Goal: Information Seeking & Learning: Learn about a topic

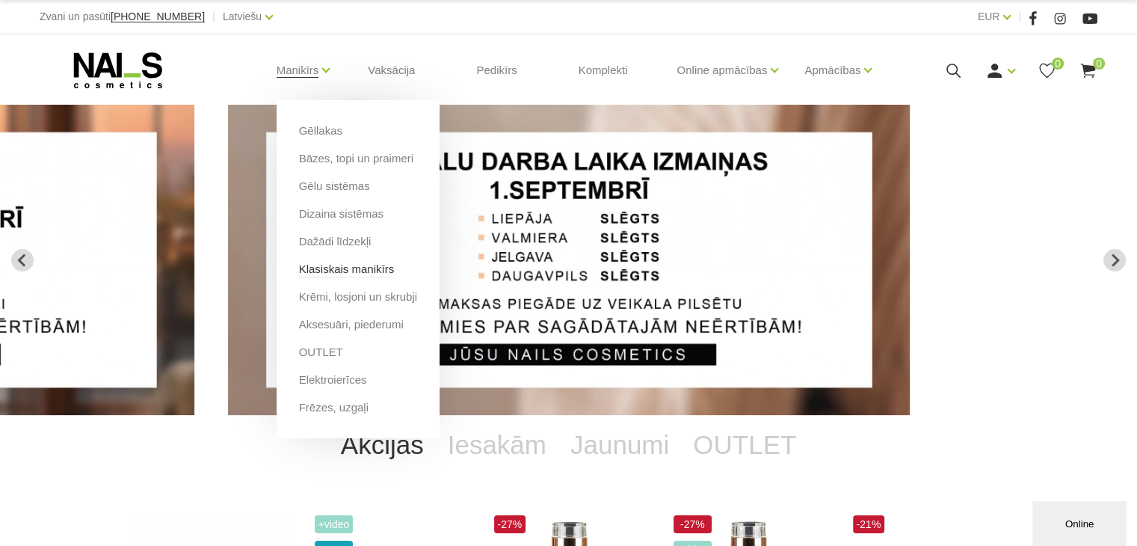
click at [335, 276] on link "Klasiskais manikīrs" at bounding box center [347, 269] width 96 height 16
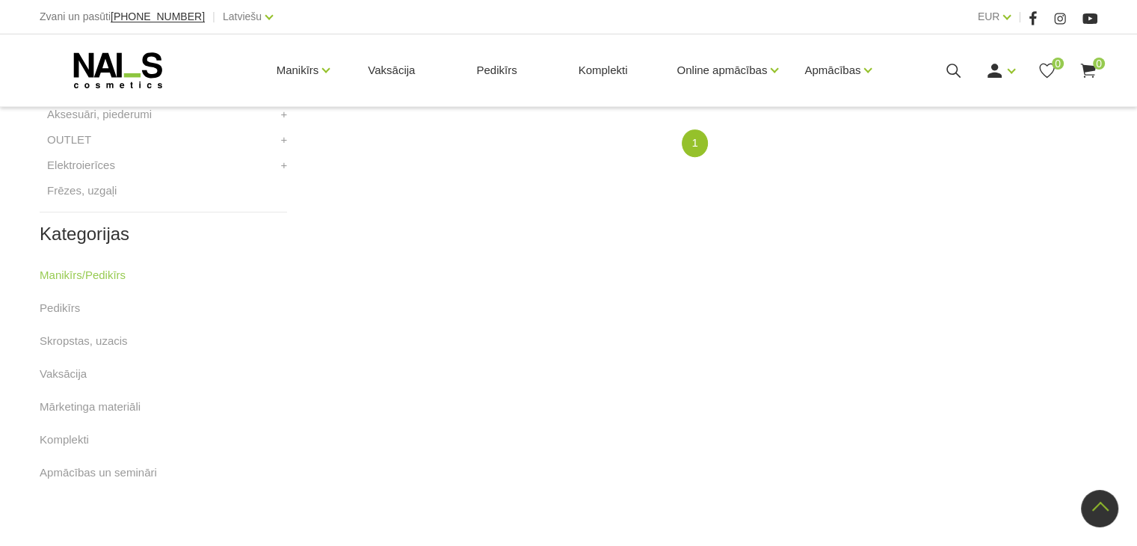
scroll to position [374, 0]
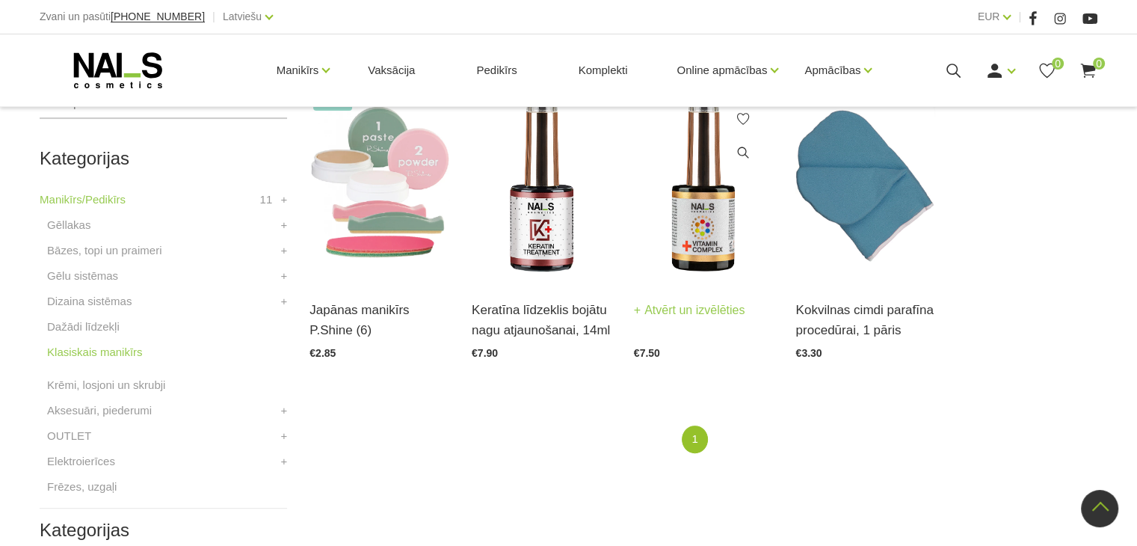
click at [706, 240] on img at bounding box center [704, 185] width 140 height 192
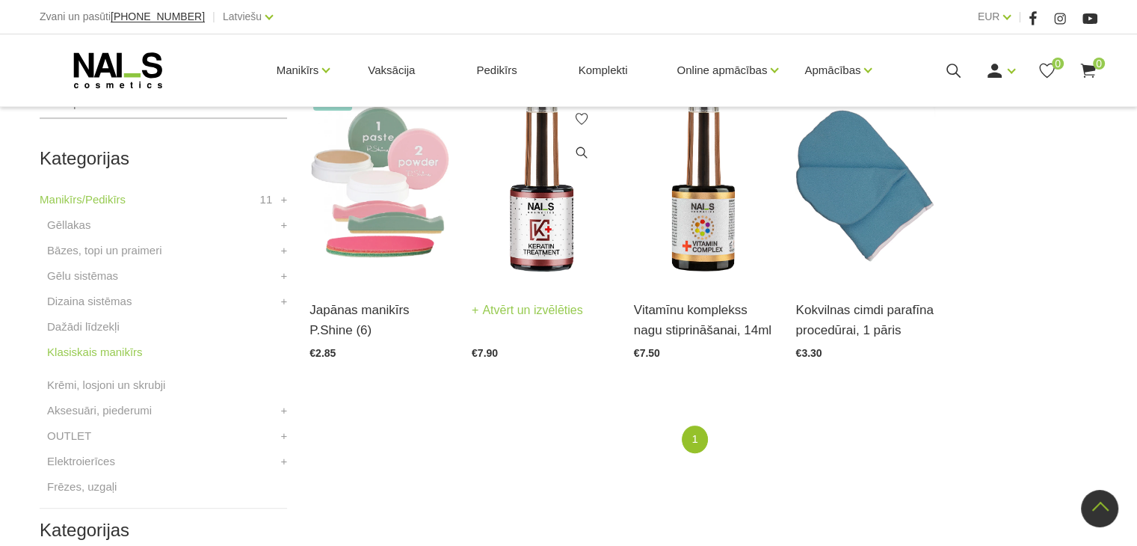
click at [529, 231] on img at bounding box center [542, 185] width 140 height 192
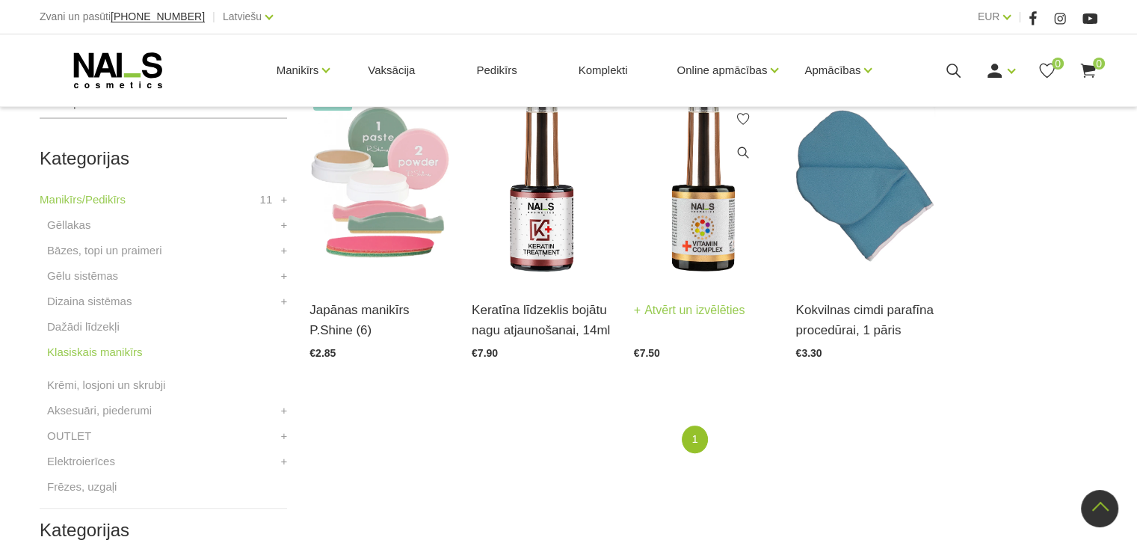
click at [691, 234] on img at bounding box center [704, 185] width 140 height 192
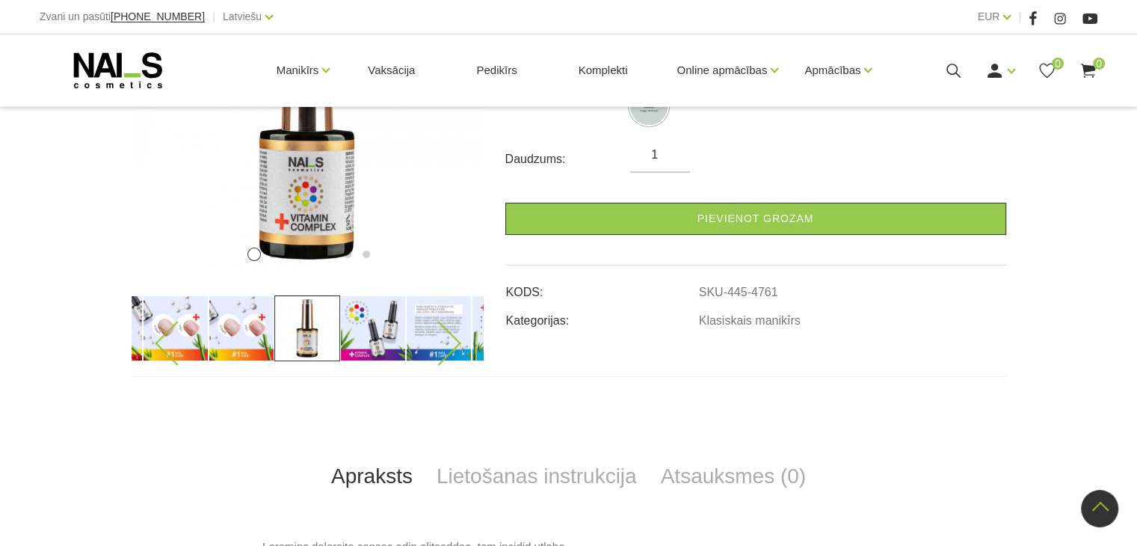
scroll to position [327, 0]
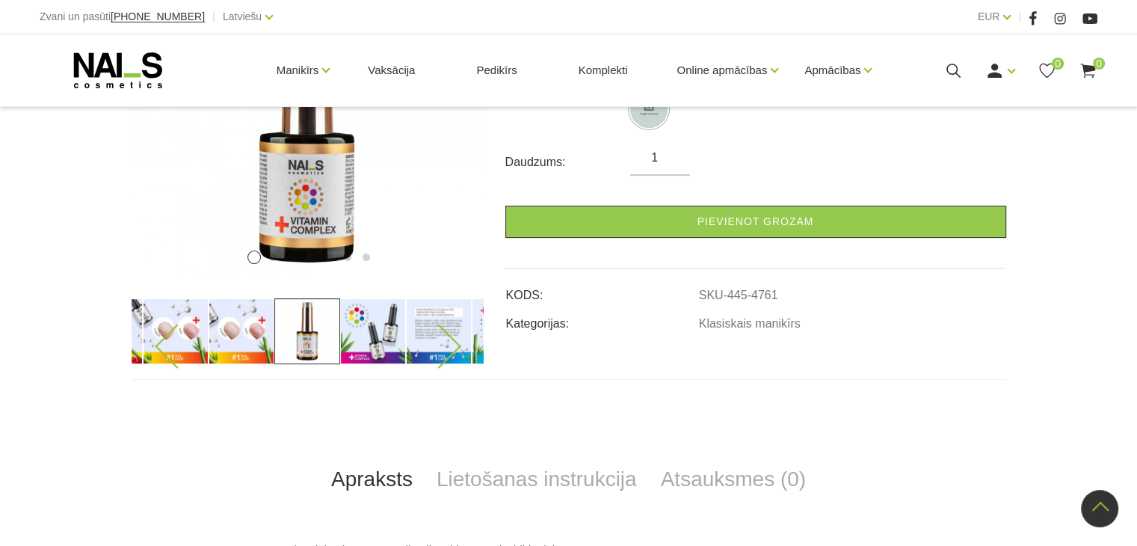
click at [243, 344] on img at bounding box center [242, 331] width 66 height 66
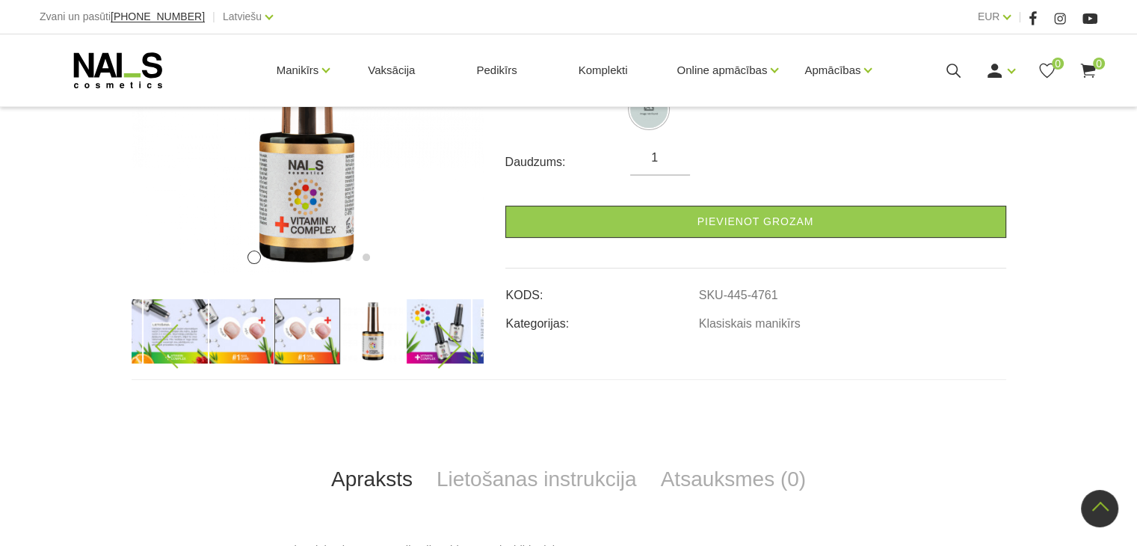
click at [223, 339] on img at bounding box center [242, 331] width 66 height 66
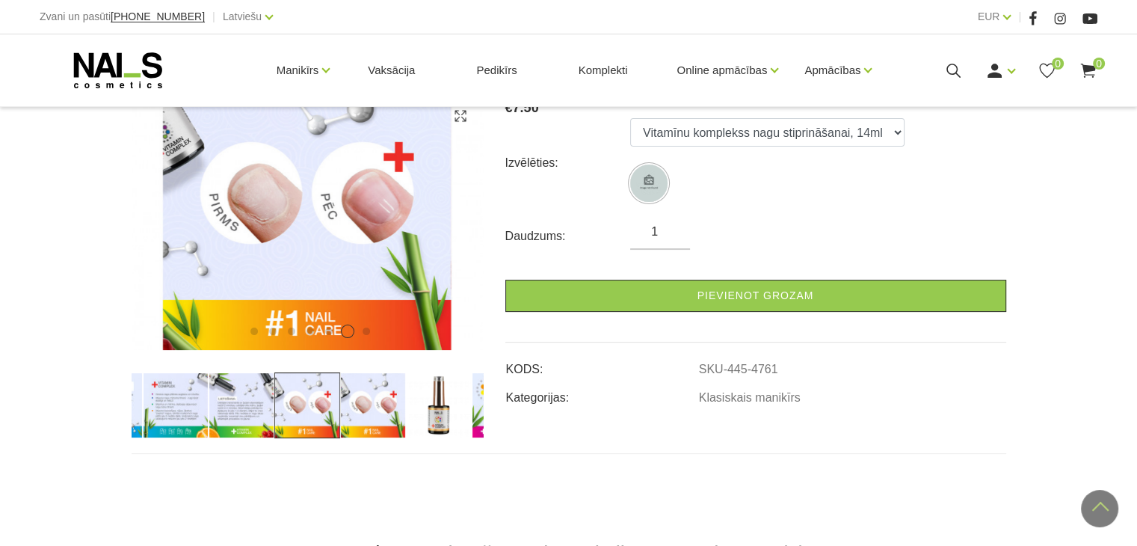
scroll to position [252, 0]
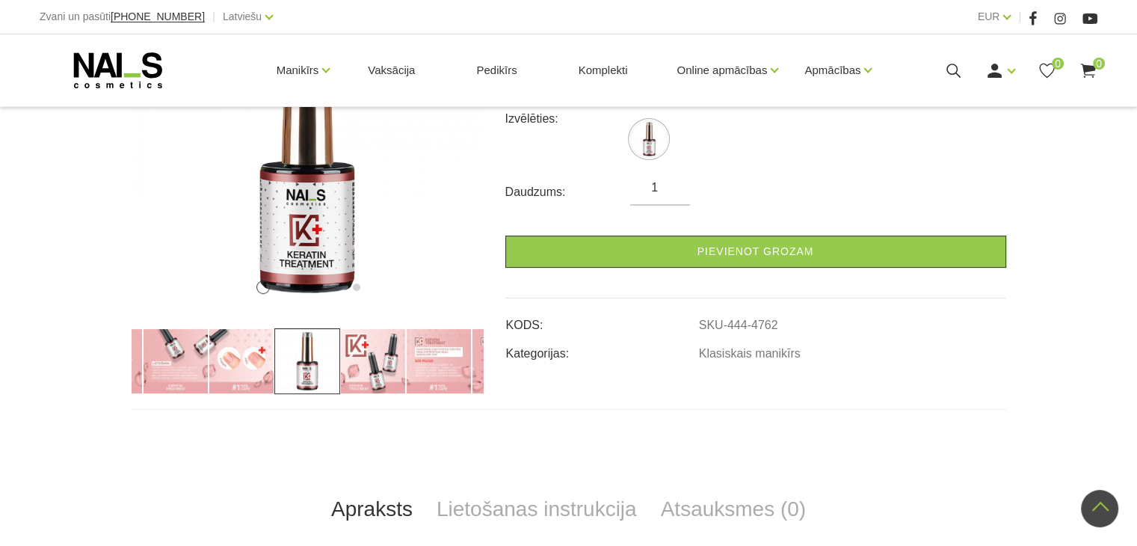
scroll to position [224, 0]
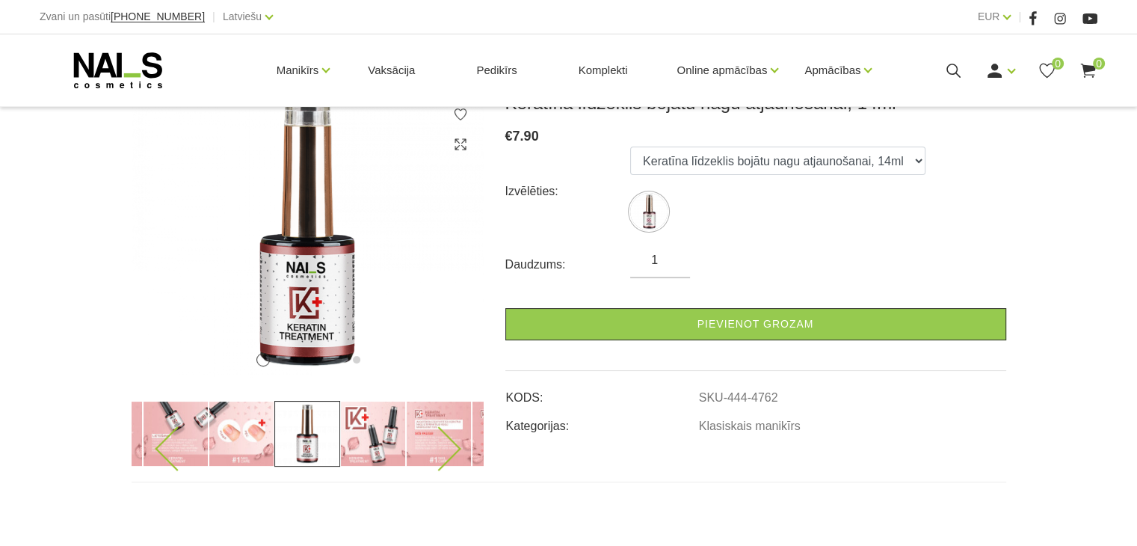
click at [236, 449] on img at bounding box center [242, 434] width 66 height 66
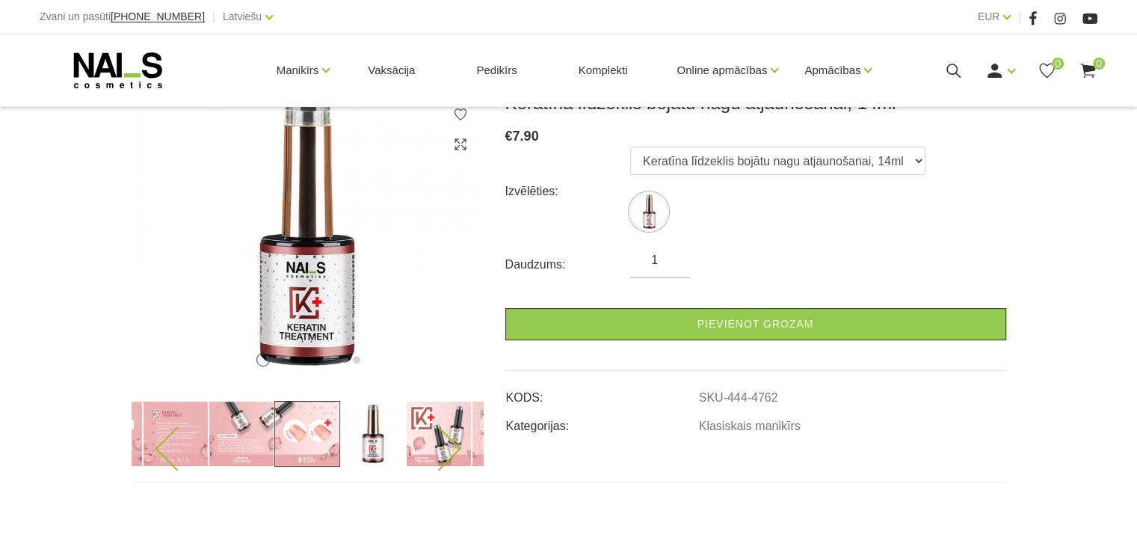
click at [292, 441] on img at bounding box center [307, 434] width 66 height 66
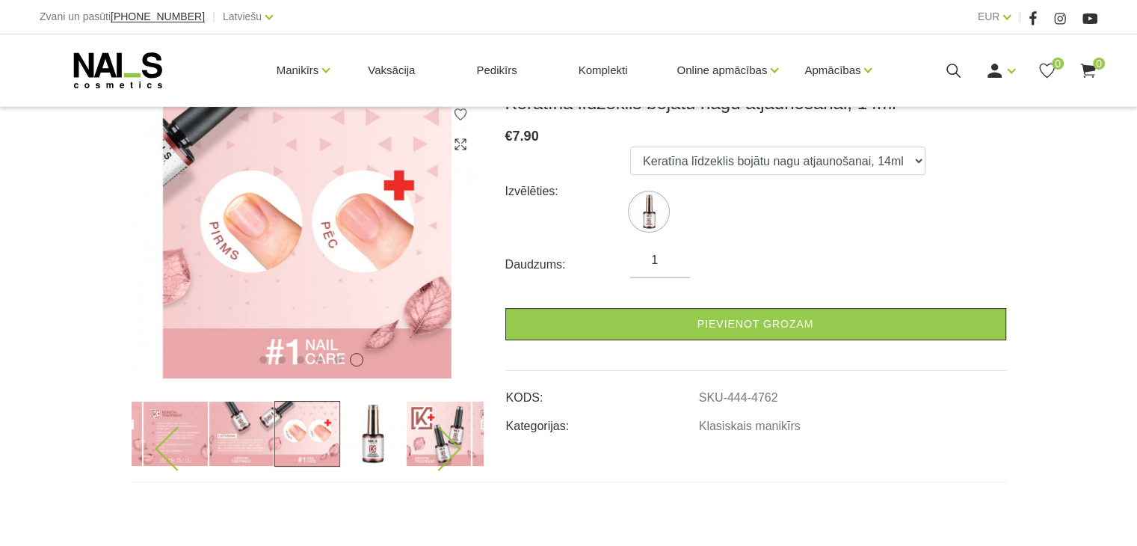
click at [242, 436] on img at bounding box center [242, 434] width 66 height 66
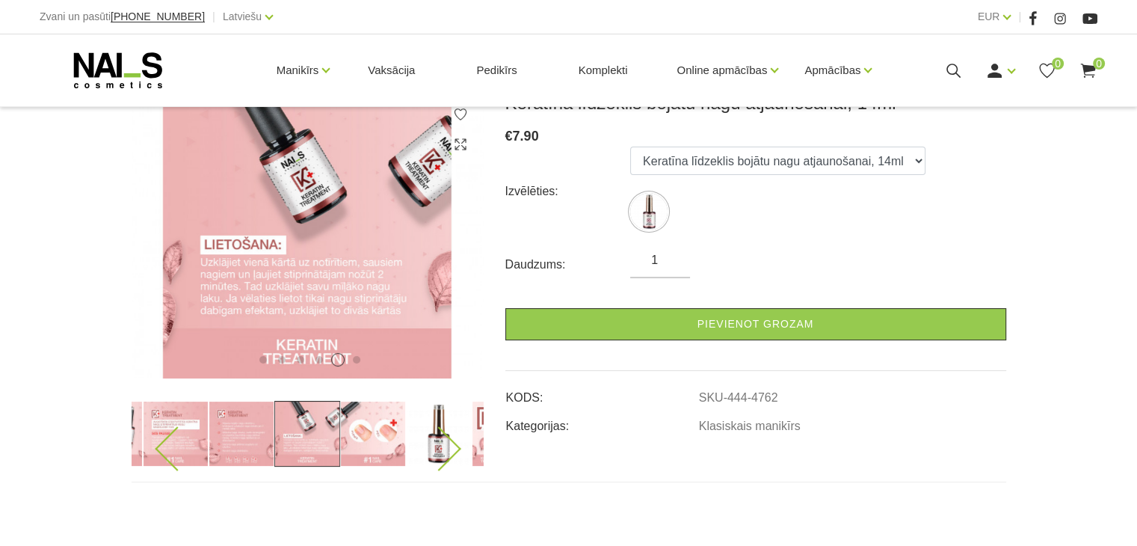
click at [380, 450] on img at bounding box center [373, 434] width 66 height 66
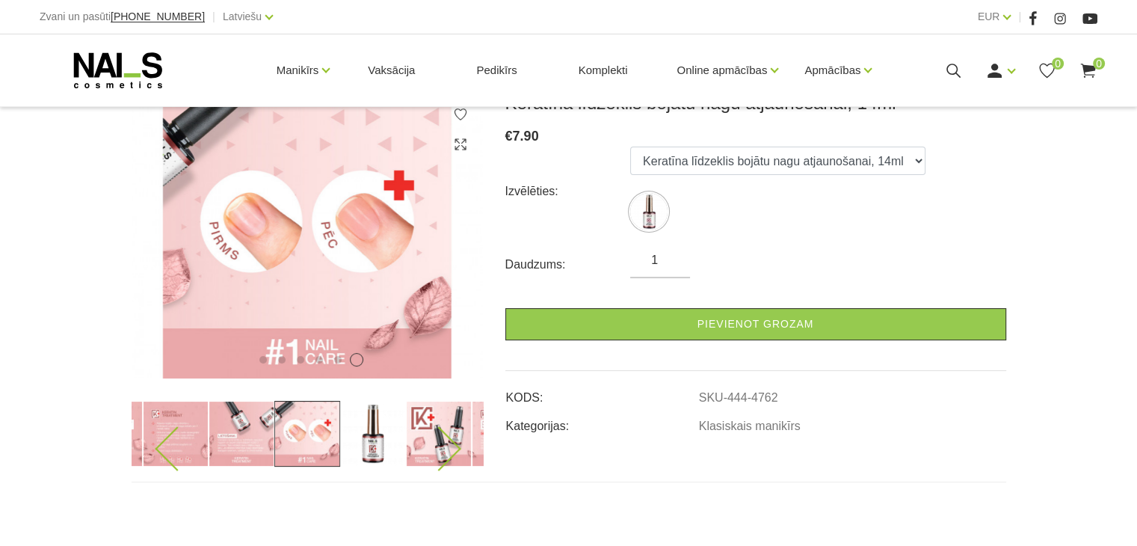
click at [425, 426] on img at bounding box center [439, 434] width 66 height 66
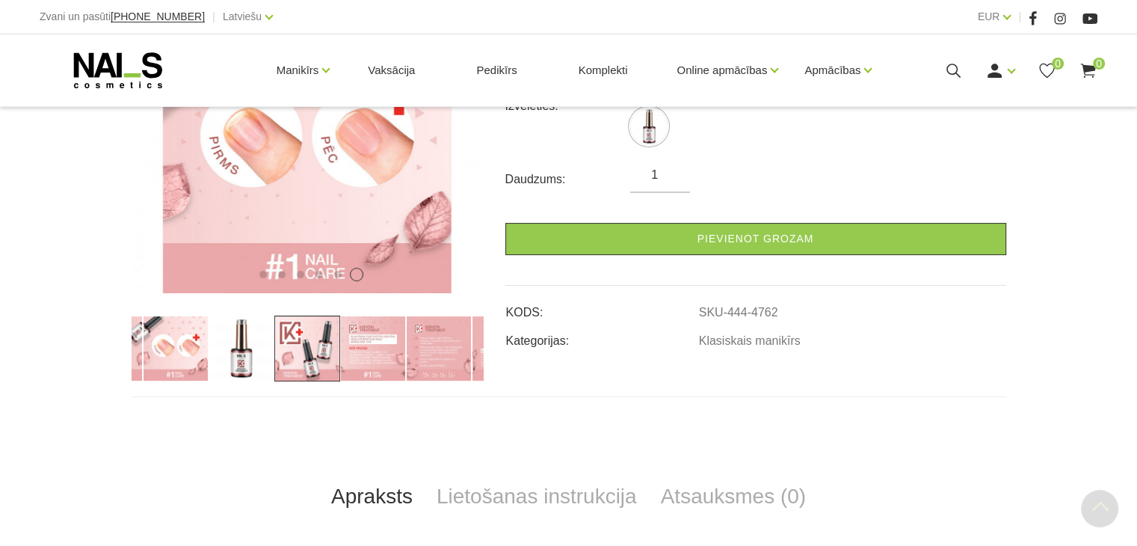
scroll to position [673, 0]
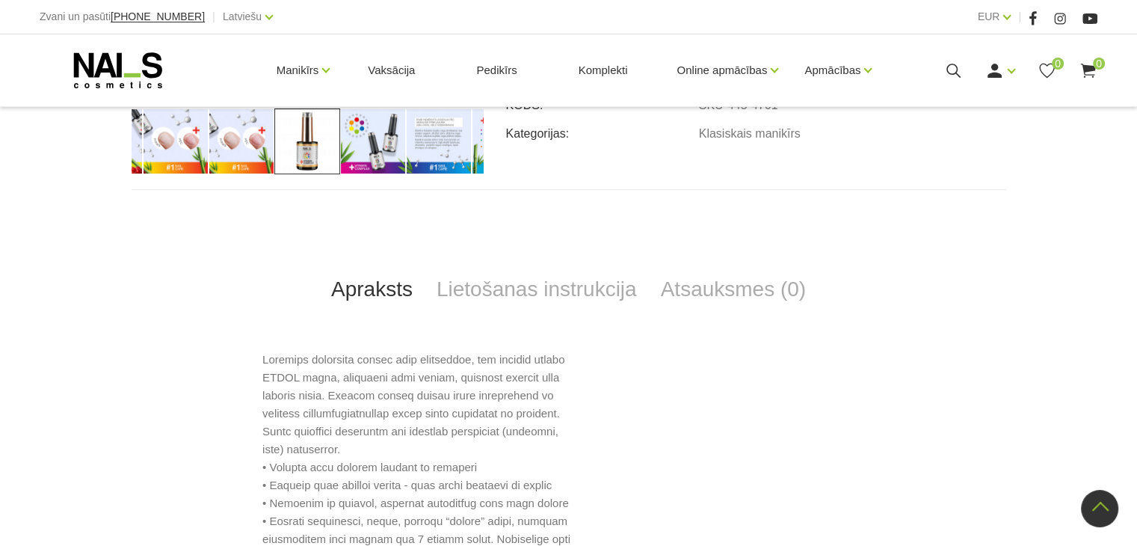
scroll to position [673, 0]
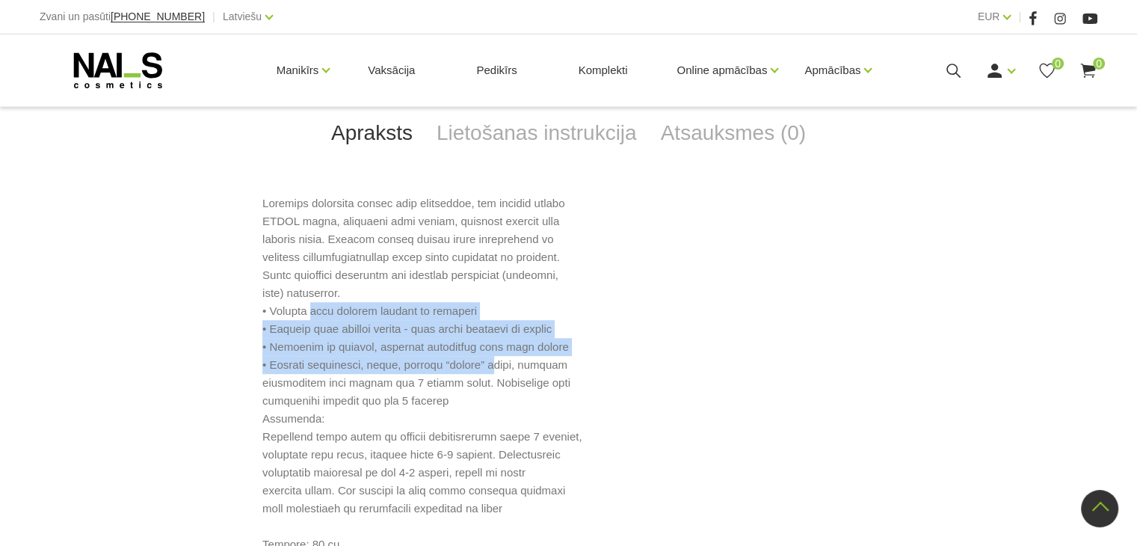
drag, startPoint x: 310, startPoint y: 313, endPoint x: 484, endPoint y: 369, distance: 183.0
click at [484, 369] on p at bounding box center [568, 373] width 612 height 359
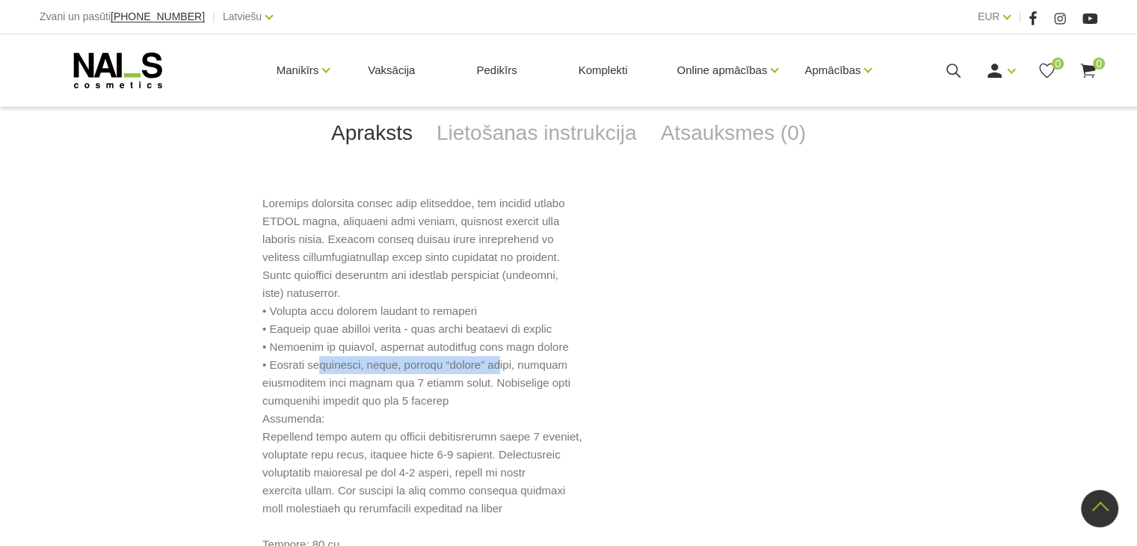
drag, startPoint x: 494, startPoint y: 369, endPoint x: 323, endPoint y: 362, distance: 171.4
click at [323, 362] on p at bounding box center [568, 373] width 612 height 359
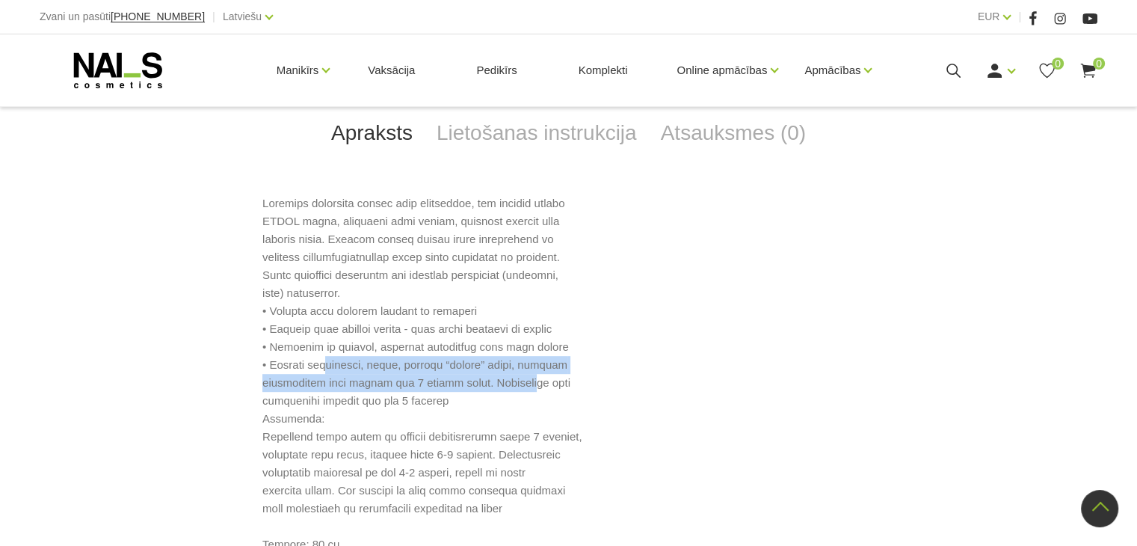
drag, startPoint x: 382, startPoint y: 363, endPoint x: 513, endPoint y: 384, distance: 132.4
click at [513, 384] on p at bounding box center [568, 373] width 612 height 359
drag, startPoint x: 476, startPoint y: 384, endPoint x: 358, endPoint y: 373, distance: 118.6
click at [358, 373] on p at bounding box center [568, 373] width 612 height 359
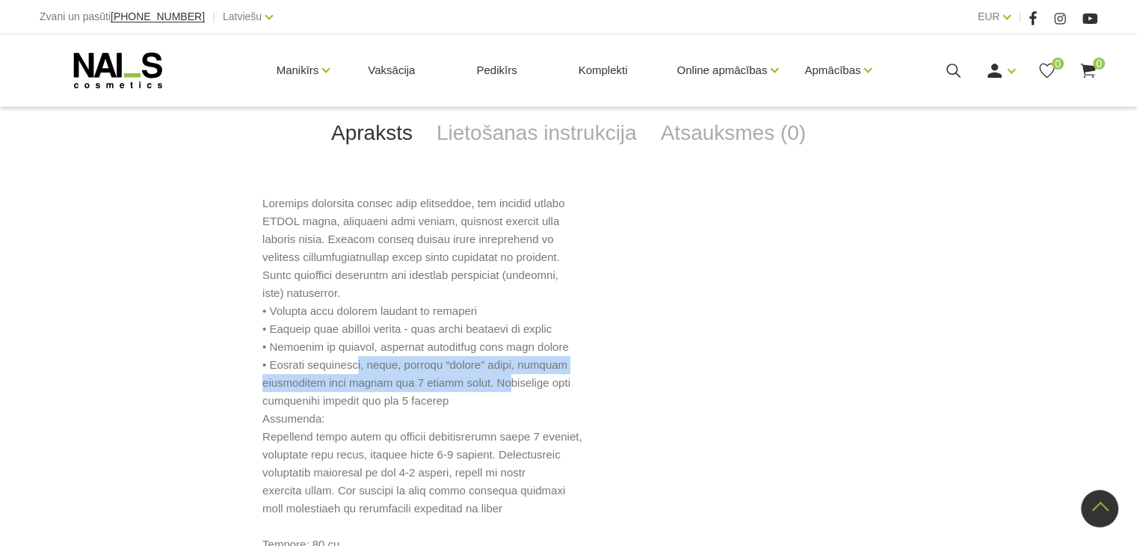
click at [358, 373] on p at bounding box center [568, 373] width 612 height 359
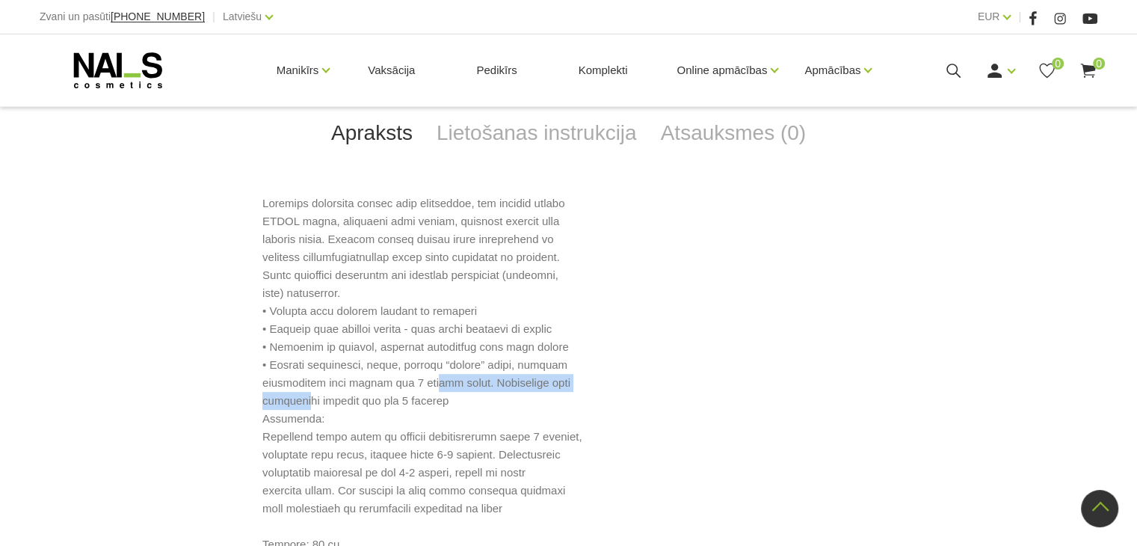
drag, startPoint x: 369, startPoint y: 387, endPoint x: 425, endPoint y: 389, distance: 56.1
click at [425, 389] on p at bounding box center [568, 373] width 612 height 359
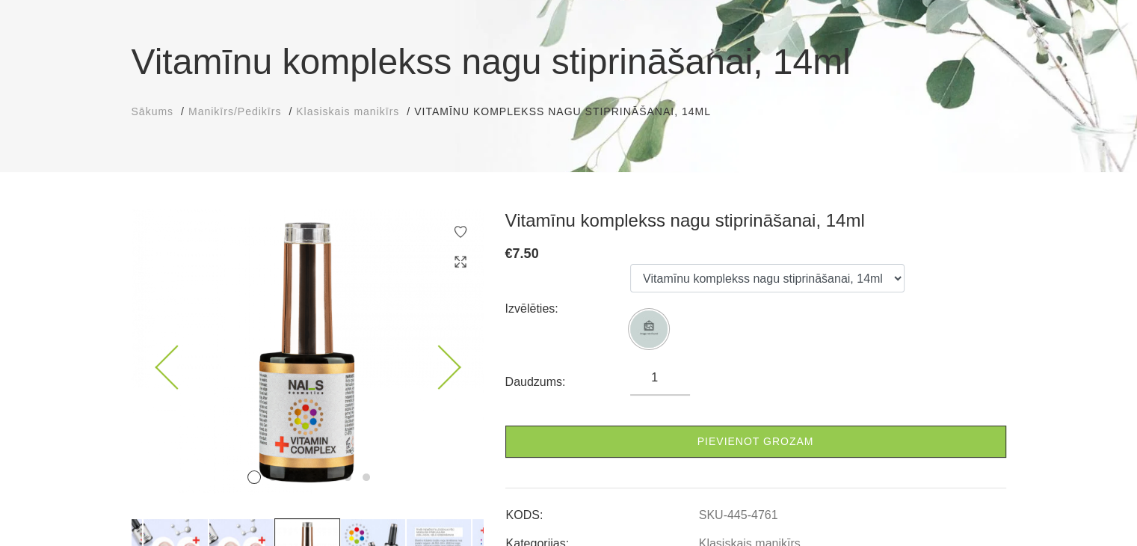
scroll to position [224, 0]
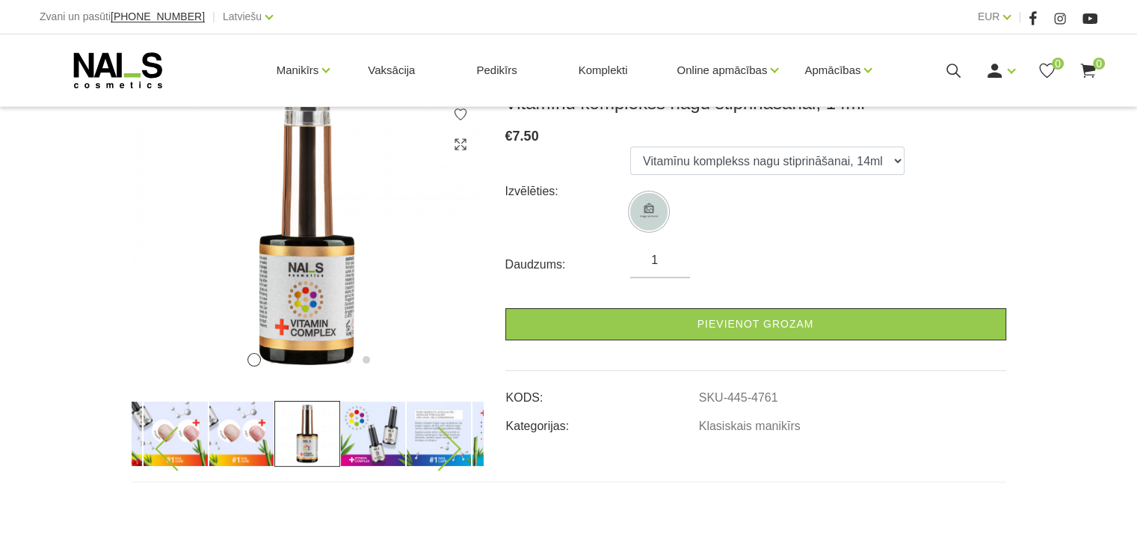
click at [369, 429] on img at bounding box center [373, 434] width 66 height 66
